Goal: Transaction & Acquisition: Purchase product/service

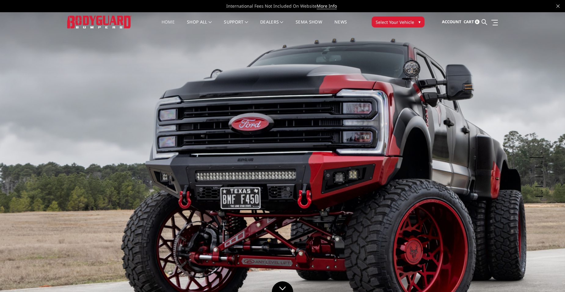
click at [400, 20] on span "Select Your Vehicle" at bounding box center [395, 22] width 38 height 6
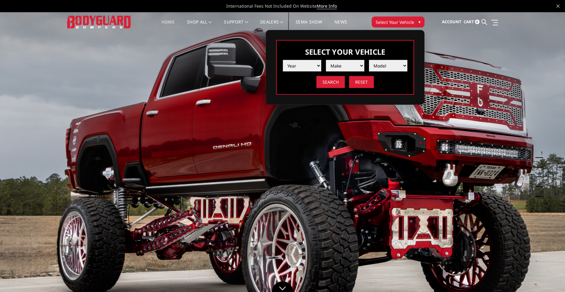
click at [318, 65] on select "Year 2025 2024 2023 2022 2021 2020 2019 2018 2017 2016 2015 2014 2013 2012 2011…" at bounding box center [302, 66] width 38 height 12
select select "yr_2023"
click at [283, 60] on select "Year 2025 2024 2023 2022 2021 2020 2019 2018 2017 2016 2015 2014 2013 2012 2011…" at bounding box center [302, 66] width 38 height 12
click at [361, 61] on select "Make Chevrolet Ford GMC Ram Toyota" at bounding box center [345, 66] width 38 height 12
select select "mk_ford"
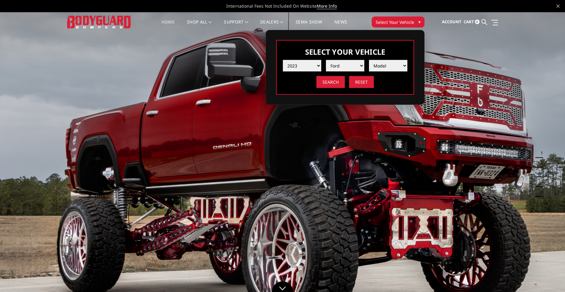
click at [326, 60] on select "Make Chevrolet Ford GMC Ram Toyota" at bounding box center [345, 66] width 38 height 12
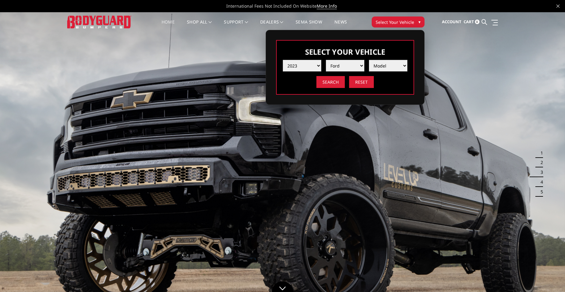
click at [394, 67] on select "Model F150 F150 Raptor F250 / F350 F450 F550" at bounding box center [388, 66] width 38 height 12
select select "md_f250-f350"
click at [369, 60] on select "Model F150 F150 Raptor F250 / F350 F450 F550" at bounding box center [388, 66] width 38 height 12
click at [334, 83] on input "Search" at bounding box center [330, 82] width 28 height 12
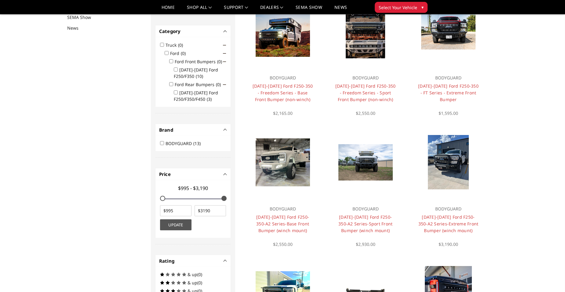
scroll to position [79, 0]
click at [162, 144] on input "BODYGUARD (13)" at bounding box center [162, 143] width 4 height 4
checkbox input "true"
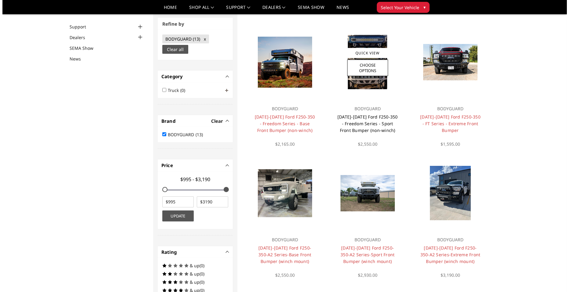
scroll to position [46, 0]
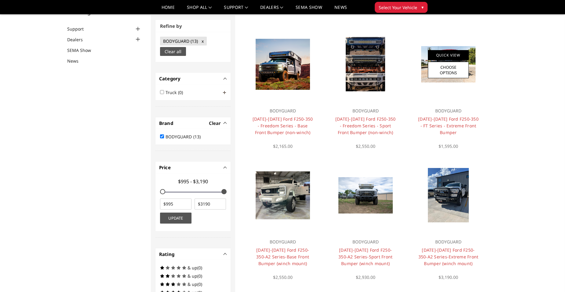
click at [451, 56] on link "Quick View" at bounding box center [448, 55] width 41 height 10
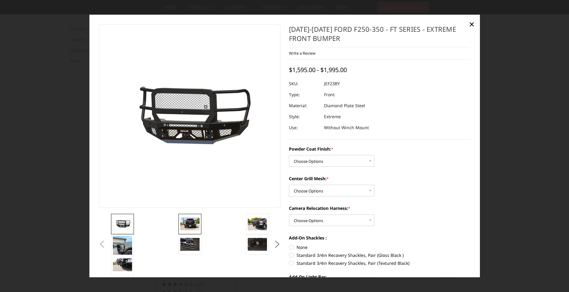
click at [191, 226] on img at bounding box center [189, 223] width 19 height 13
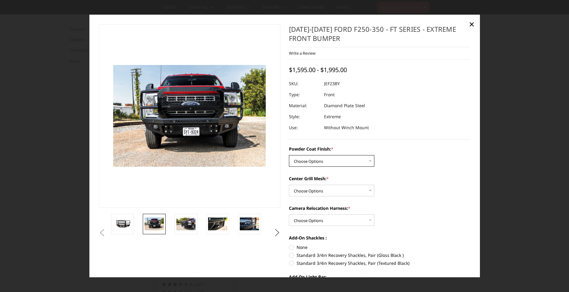
click at [366, 161] on select "Choose Options Bare Metal Gloss Black Powder Coat Textured Black Powder Coat" at bounding box center [331, 161] width 85 height 12
select select "3265"
click at [289, 155] on select "Choose Options Bare Metal Gloss Black Powder Coat Textured Black Powder Coat" at bounding box center [331, 161] width 85 height 12
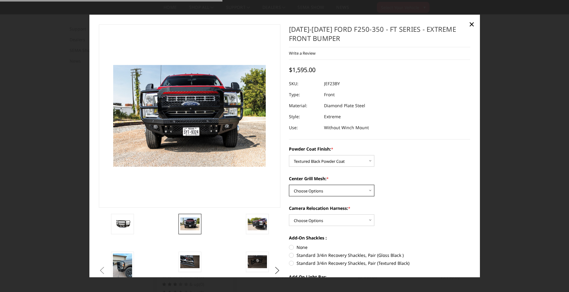
click at [341, 195] on select "Choose Options WITH Expanded Metal in Center Grill WITHOUT Expanded Metal in Ce…" at bounding box center [331, 191] width 85 height 12
select select "3266"
click at [289, 185] on select "Choose Options WITH Expanded Metal in Center Grill WITHOUT Expanded Metal in Ce…" at bounding box center [331, 191] width 85 height 12
click at [362, 221] on select "Choose Options WITH Camera Relocation Harness WITHOUT Camera Relocation Harness" at bounding box center [331, 220] width 85 height 12
select select "3268"
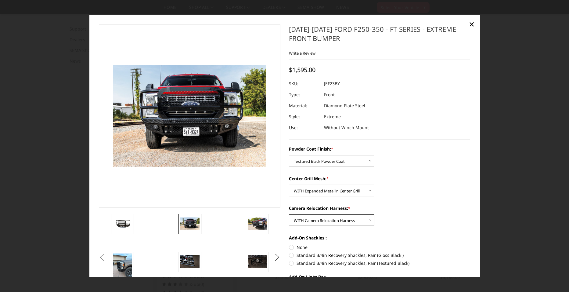
click at [289, 214] on select "Choose Options WITH Camera Relocation Harness WITHOUT Camera Relocation Harness" at bounding box center [331, 220] width 85 height 12
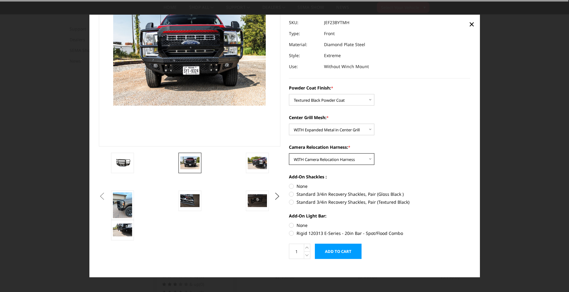
scroll to position [67, 0]
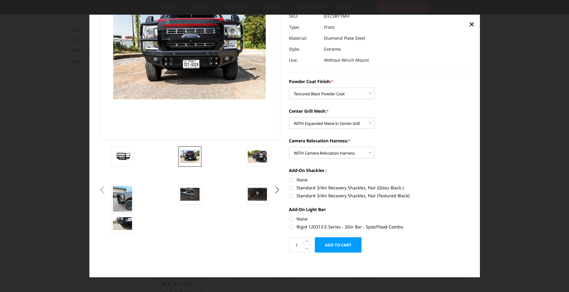
click at [291, 197] on label "Standard 3/4in Recovery Shackles, Pair (Textured Black)" at bounding box center [380, 195] width 182 height 6
click at [471, 185] on input "Standard 3/4in Recovery Shackles, Pair (Textured Black)" at bounding box center [471, 184] width 0 height 0
radio input "true"
click at [289, 225] on label "Rigid 120313 E-Series - 20in Bar - Spot/Flood Combo" at bounding box center [380, 227] width 182 height 6
click at [471, 216] on input "Rigid 120313 E-Series - 20in Bar - Spot/Flood Combo" at bounding box center [471, 216] width 0 height 0
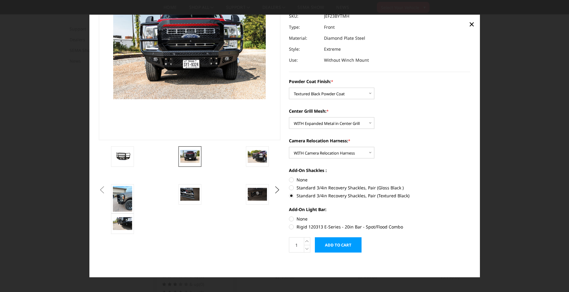
radio input "true"
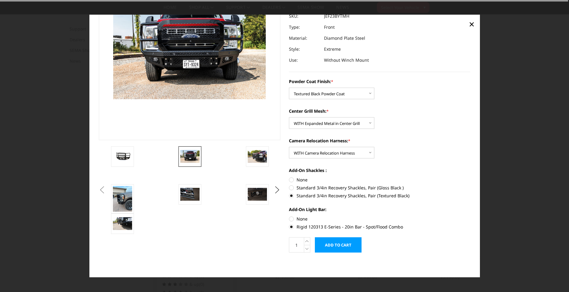
click at [340, 249] on input "Add to Cart" at bounding box center [338, 244] width 47 height 15
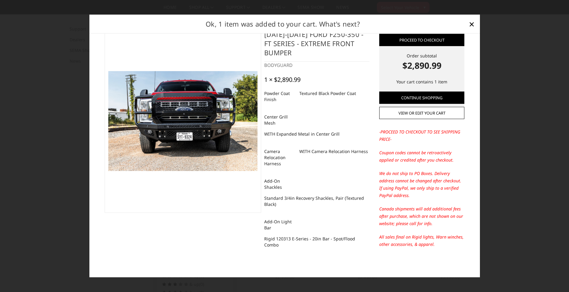
scroll to position [0, 0]
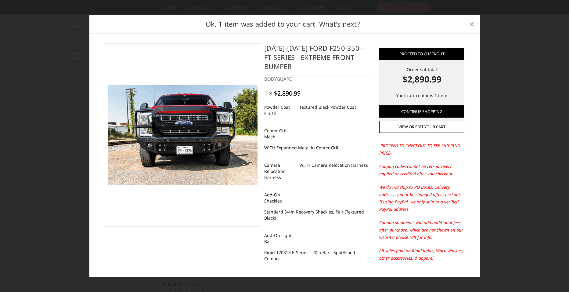
click at [470, 23] on span "×" at bounding box center [471, 23] width 5 height 13
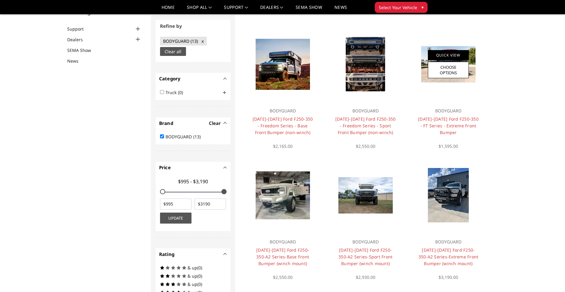
click at [447, 55] on link "Quick View" at bounding box center [448, 55] width 41 height 10
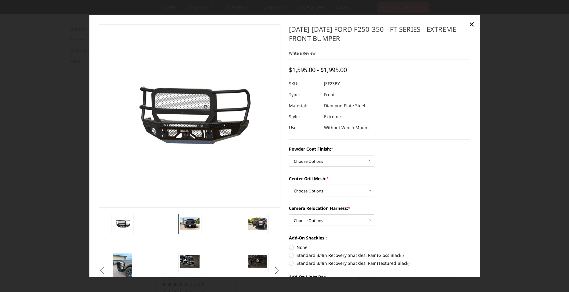
click at [191, 224] on img at bounding box center [189, 223] width 19 height 13
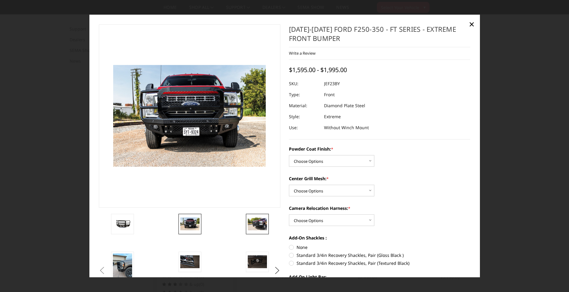
click at [259, 225] on img at bounding box center [257, 223] width 19 height 13
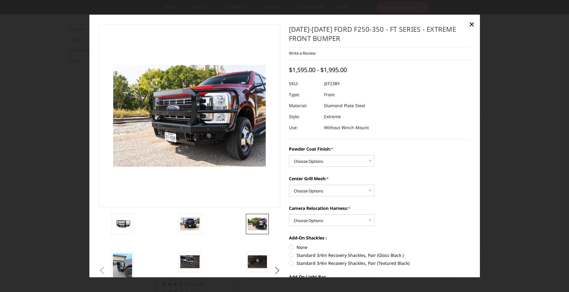
click at [107, 270] on button "Previous" at bounding box center [101, 270] width 9 height 9
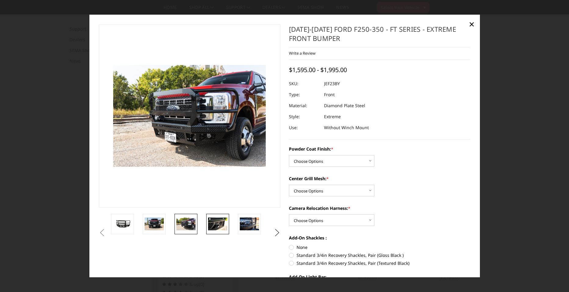
click at [216, 225] on img at bounding box center [217, 223] width 19 height 13
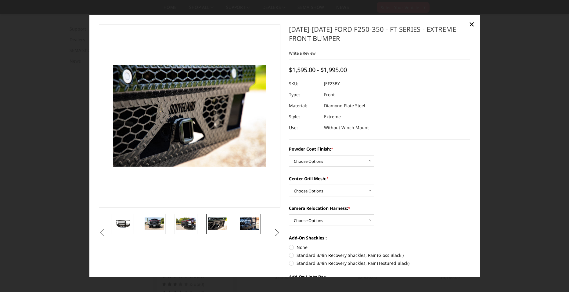
click at [250, 228] on img at bounding box center [249, 223] width 19 height 13
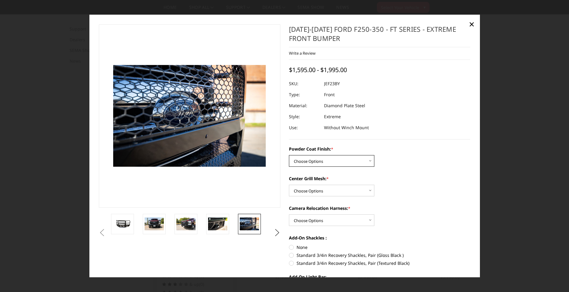
click at [368, 162] on select "Choose Options Bare Metal Gloss Black Powder Coat Textured Black Powder Coat" at bounding box center [331, 161] width 85 height 12
select select "3265"
click at [289, 155] on select "Choose Options Bare Metal Gloss Black Powder Coat Textured Black Powder Coat" at bounding box center [331, 161] width 85 height 12
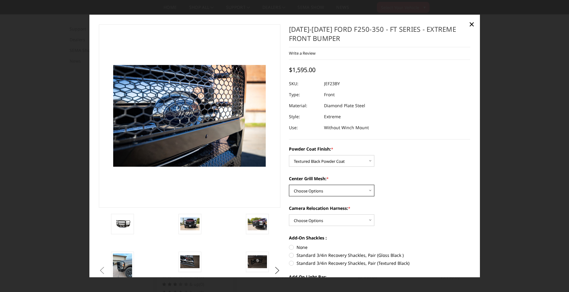
click at [357, 191] on select "Choose Options WITH Expanded Metal in Center Grill WITHOUT Expanded Metal in Ce…" at bounding box center [331, 191] width 85 height 12
select select "3266"
click at [289, 185] on select "Choose Options WITH Expanded Metal in Center Grill WITHOUT Expanded Metal in Ce…" at bounding box center [331, 191] width 85 height 12
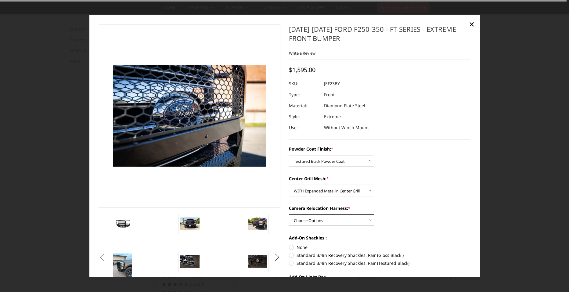
click at [352, 220] on select "Choose Options WITH Camera Relocation Harness WITHOUT Camera Relocation Harness" at bounding box center [331, 220] width 85 height 12
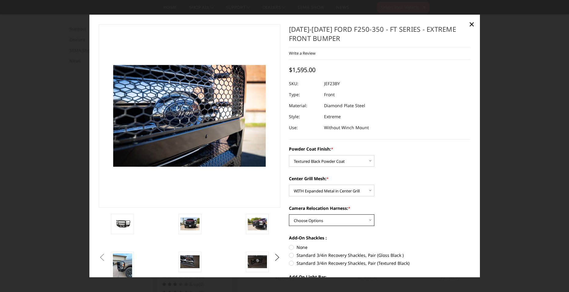
select select "3268"
click at [289, 214] on select "Choose Options WITH Camera Relocation Harness WITHOUT Camera Relocation Harness" at bounding box center [331, 220] width 85 height 12
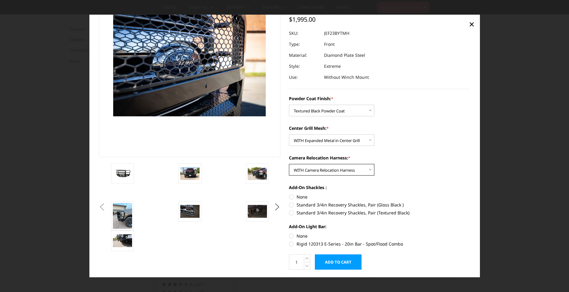
scroll to position [61, 0]
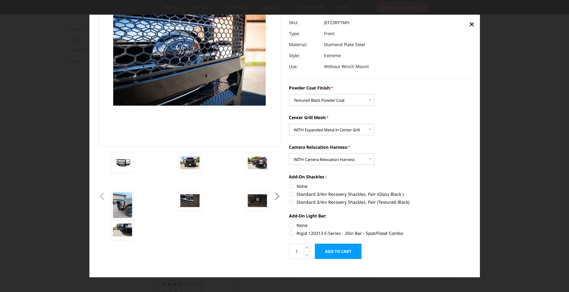
click at [289, 235] on label "Rigid 120313 E-Series - 20in Bar - Spot/Flood Combo" at bounding box center [380, 233] width 182 height 6
click at [471, 222] on input "Rigid 120313 E-Series - 20in Bar - Spot/Flood Combo" at bounding box center [471, 222] width 0 height 0
radio input "true"
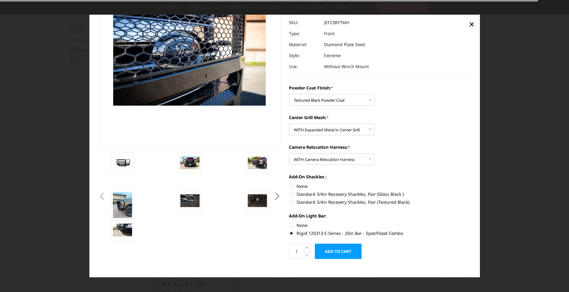
click at [352, 247] on input "Add to Cart" at bounding box center [338, 251] width 47 height 15
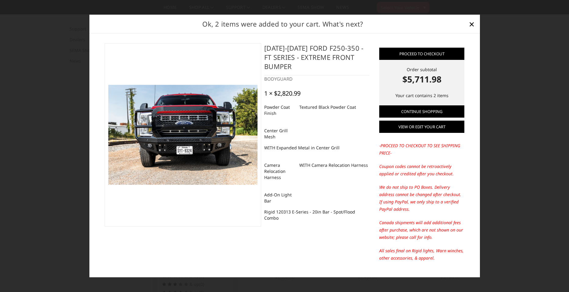
click at [430, 124] on link "View or edit your cart" at bounding box center [422, 127] width 85 height 12
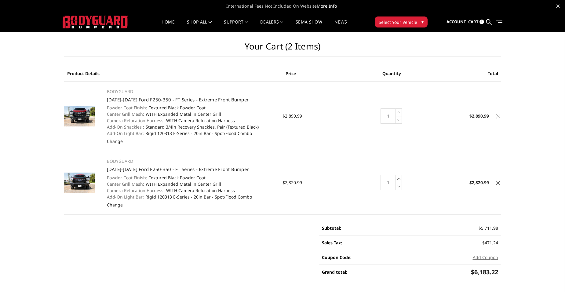
click at [497, 115] on icon at bounding box center [498, 116] width 4 height 4
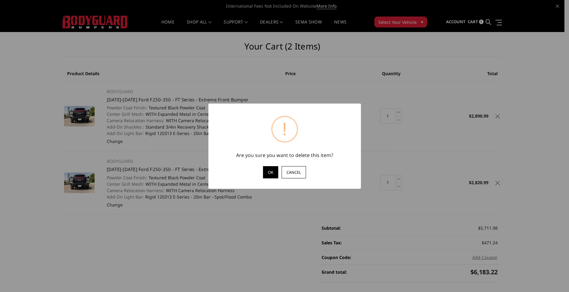
click at [272, 175] on button "OK" at bounding box center [270, 172] width 15 height 12
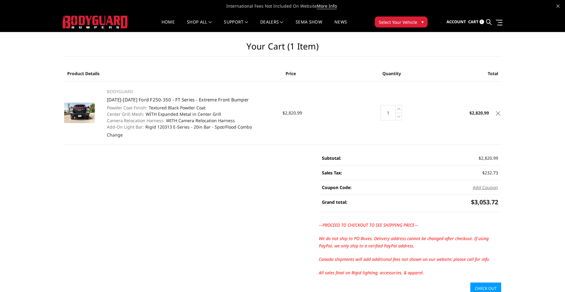
click at [495, 115] on td "Total $2,820.99" at bounding box center [464, 112] width 73 height 63
click at [497, 112] on icon at bounding box center [498, 113] width 4 height 4
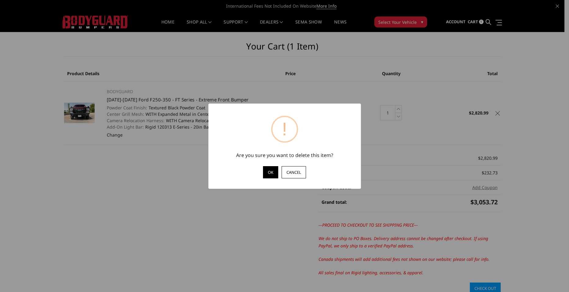
click at [275, 173] on button "OK" at bounding box center [270, 172] width 15 height 12
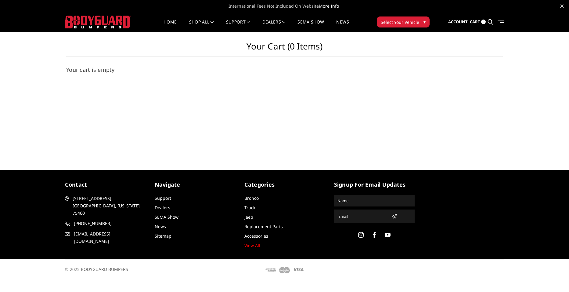
click at [417, 20] on span "Select Your Vehicle" at bounding box center [400, 22] width 38 height 6
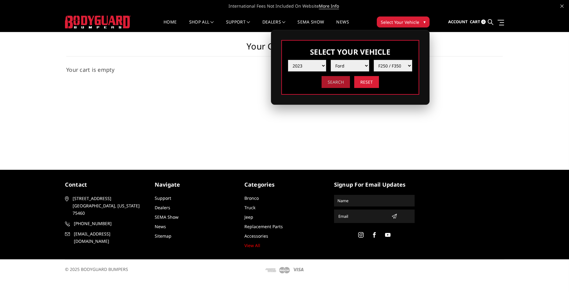
click at [341, 80] on input "Search" at bounding box center [336, 82] width 28 height 12
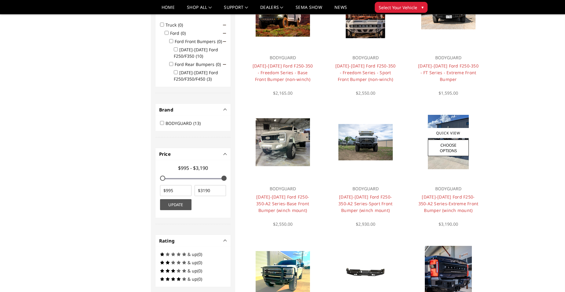
scroll to position [110, 0]
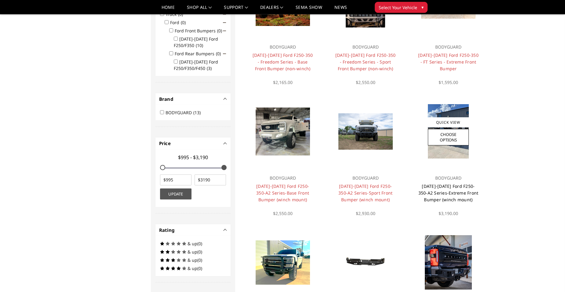
click at [440, 201] on link "[DATE]-[DATE] Ford F250-350-A2 Series-Extreme Front Bumper (winch mount)" at bounding box center [448, 192] width 60 height 19
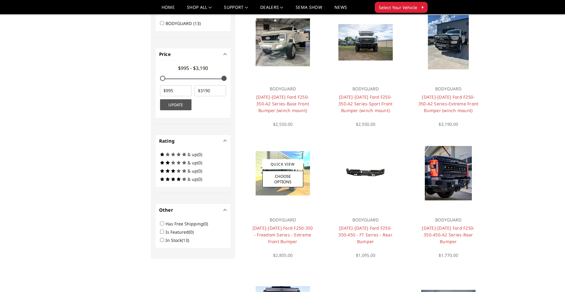
scroll to position [202, 0]
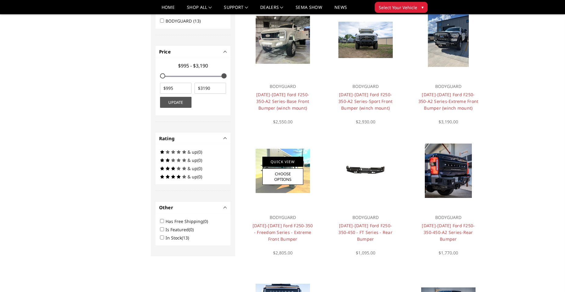
click at [291, 160] on link "Quick View" at bounding box center [282, 162] width 41 height 10
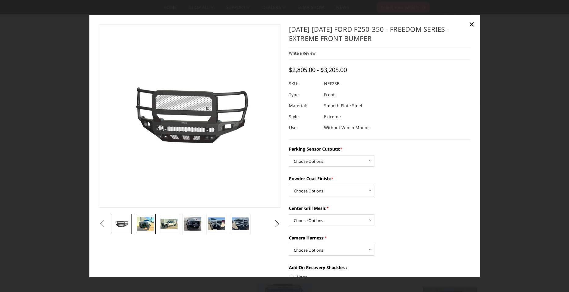
click at [145, 225] on img at bounding box center [145, 224] width 17 height 14
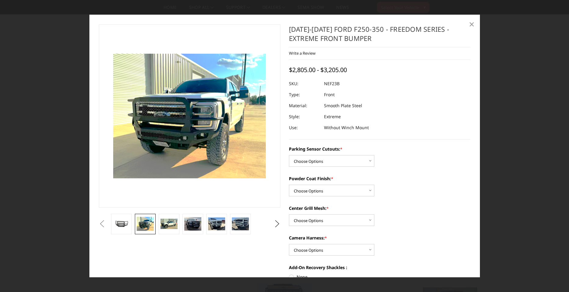
click at [473, 25] on span "×" at bounding box center [471, 23] width 5 height 13
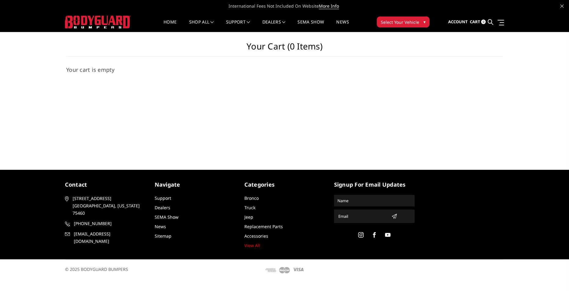
click at [398, 17] on button "Select Your Vehicle ▾" at bounding box center [403, 21] width 53 height 11
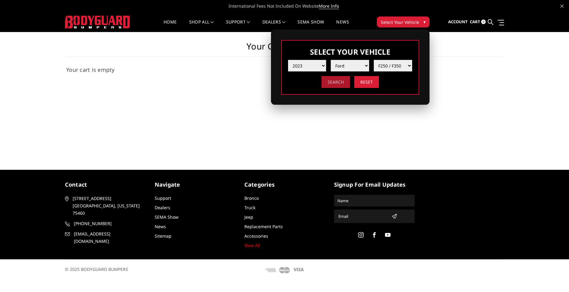
click at [331, 80] on input "Search" at bounding box center [336, 82] width 28 height 12
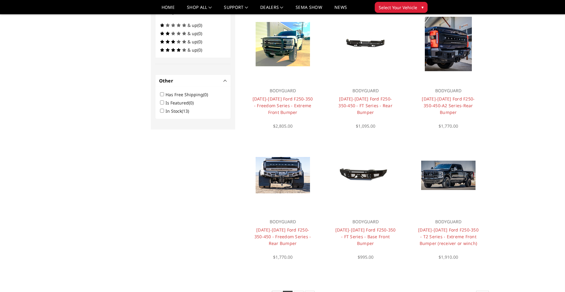
scroll to position [366, 0]
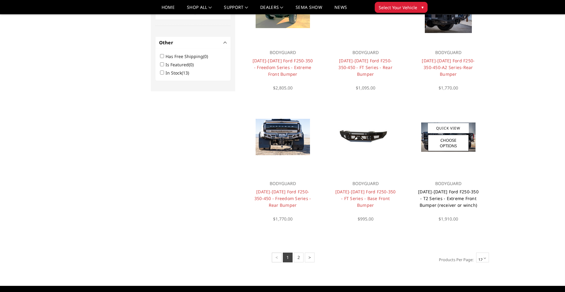
click at [445, 198] on link "[DATE]-[DATE] Ford F250-350 - T2 Series - Extreme Front Bumper (receiver or win…" at bounding box center [448, 198] width 60 height 19
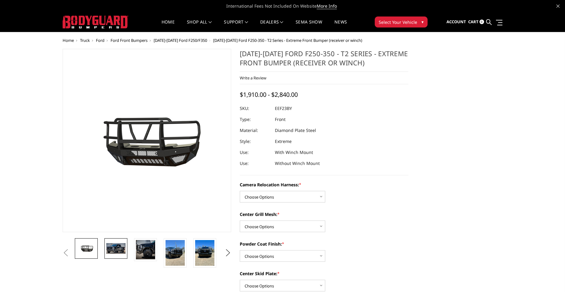
click at [113, 254] on link at bounding box center [115, 248] width 23 height 20
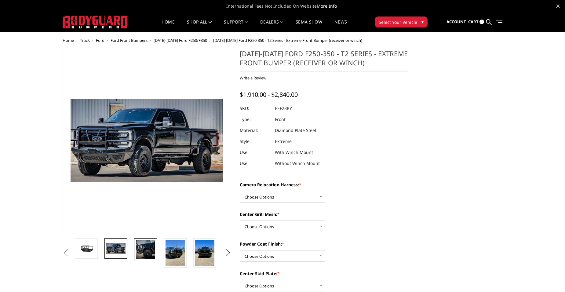
click at [145, 251] on img at bounding box center [145, 249] width 19 height 19
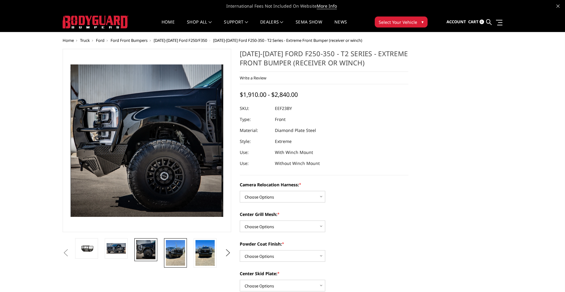
click at [176, 251] on img at bounding box center [175, 253] width 19 height 26
